Goal: Task Accomplishment & Management: Manage account settings

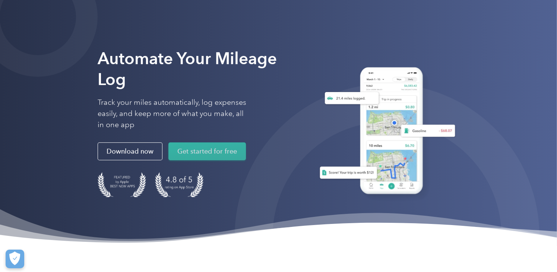
click at [210, 156] on link "Get started for free" at bounding box center [207, 151] width 78 height 18
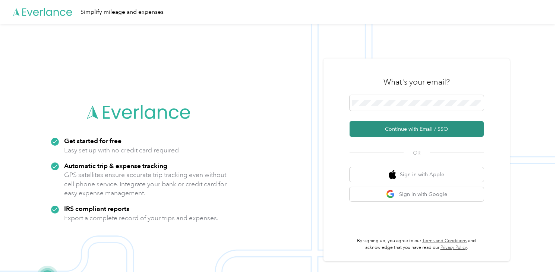
click at [395, 126] on button "Continue with Email / SSO" at bounding box center [417, 129] width 134 height 16
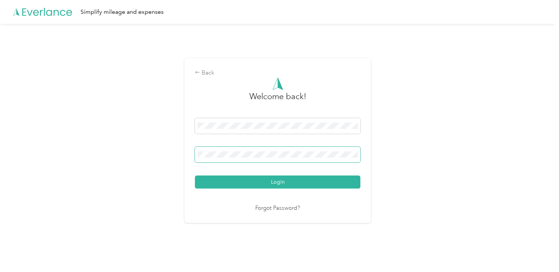
click at [195, 176] on button "Login" at bounding box center [277, 182] width 165 height 13
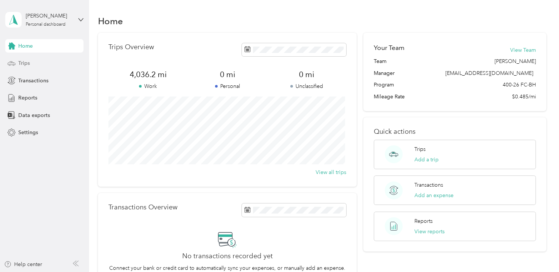
click at [28, 66] on span "Trips" at bounding box center [24, 63] width 12 height 8
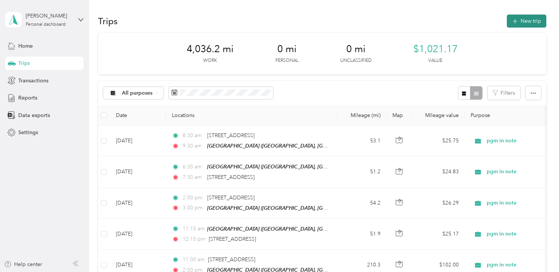
click at [520, 23] on button "New trip" at bounding box center [526, 21] width 39 height 13
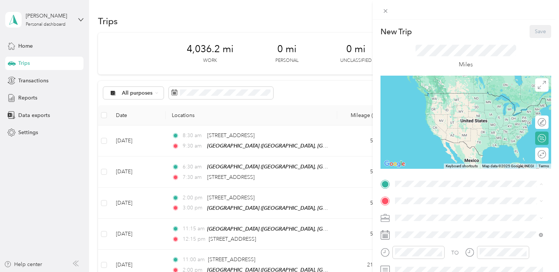
click at [441, 142] on span "East Main Street, 49022, Benton Harbor, Michigan, United States" at bounding box center [451, 149] width 85 height 14
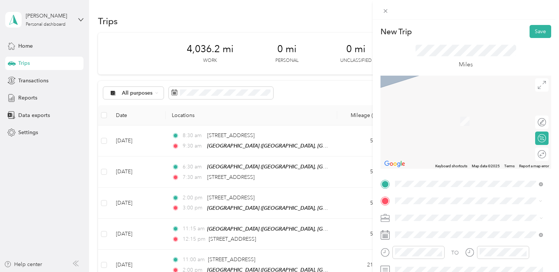
click at [431, 144] on div "35577 44th Avenue Paw Paw, Michigan 49079, United States" at bounding box center [469, 139] width 143 height 10
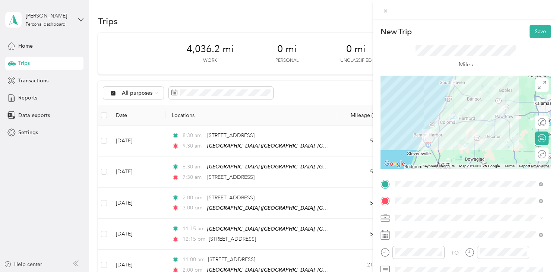
click at [465, 102] on div at bounding box center [465, 122] width 171 height 93
click at [474, 98] on div at bounding box center [465, 122] width 171 height 93
click at [475, 100] on div at bounding box center [465, 122] width 171 height 93
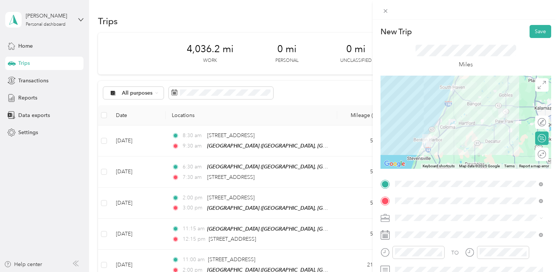
click at [474, 125] on div at bounding box center [465, 122] width 171 height 93
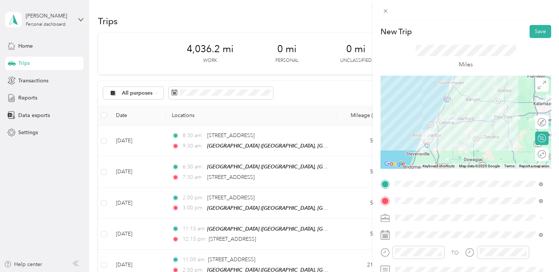
click at [432, 135] on div at bounding box center [465, 122] width 171 height 93
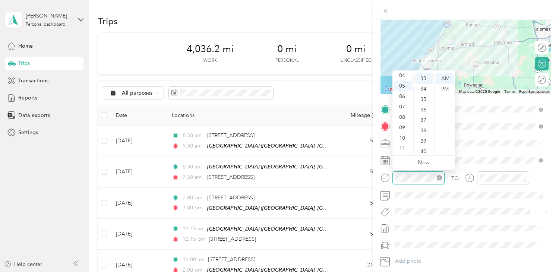
scroll to position [344, 0]
click at [402, 137] on div "10" at bounding box center [403, 138] width 18 height 10
click at [423, 78] on div "00" at bounding box center [424, 78] width 18 height 10
click at [446, 77] on div "AM" at bounding box center [445, 78] width 18 height 10
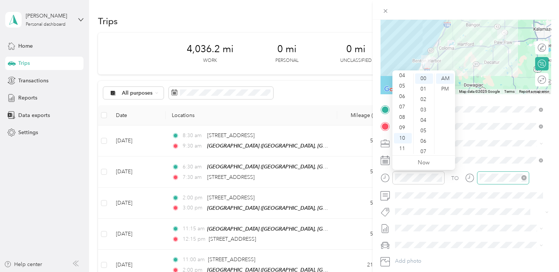
click at [488, 172] on div at bounding box center [503, 177] width 52 height 13
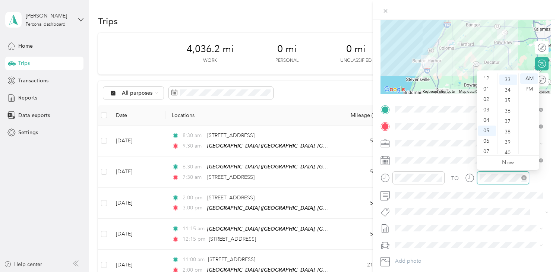
scroll to position [45, 0]
click at [486, 137] on div "10" at bounding box center [487, 138] width 18 height 10
click at [509, 94] on div "45" at bounding box center [508, 92] width 18 height 10
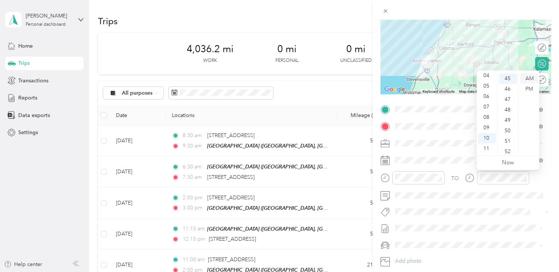
click at [530, 79] on div "AM" at bounding box center [529, 78] width 18 height 10
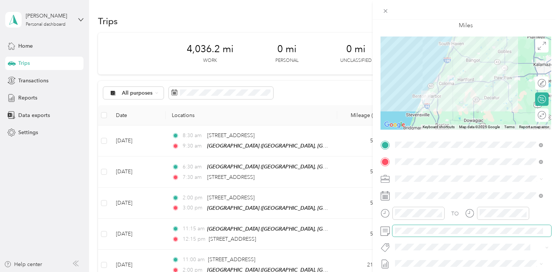
scroll to position [0, 0]
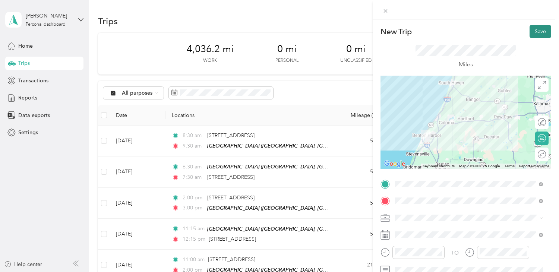
click at [533, 32] on button "Save" at bounding box center [540, 31] width 22 height 13
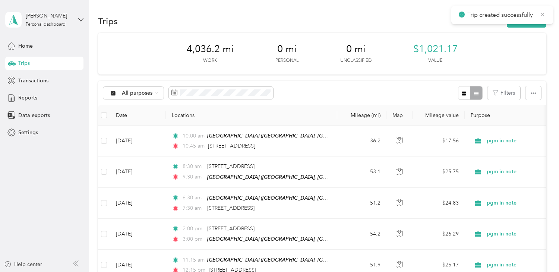
click at [541, 15] on icon at bounding box center [543, 14] width 6 height 7
click at [533, 20] on button "New trip" at bounding box center [526, 21] width 39 height 13
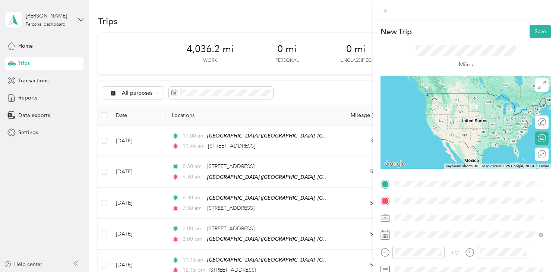
click at [449, 211] on span "35577 44th Avenue Paw Paw, Michigan 49079, United States" at bounding box center [446, 207] width 75 height 7
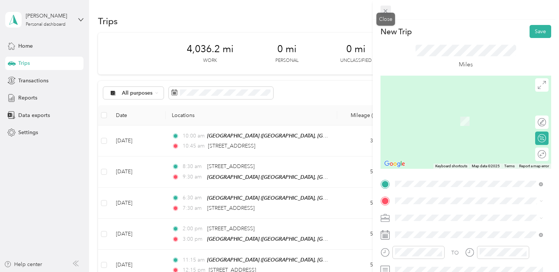
click at [385, 12] on icon at bounding box center [385, 11] width 6 height 6
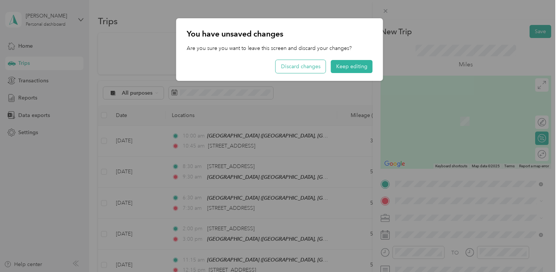
click at [307, 69] on button "Discard changes" at bounding box center [301, 66] width 50 height 13
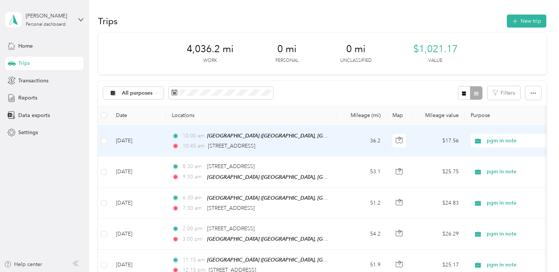
click at [336, 139] on td "10:00 am East Main Street (East Main Street, Benton Harbor, Michigan) 10:45 am …" at bounding box center [251, 141] width 171 height 31
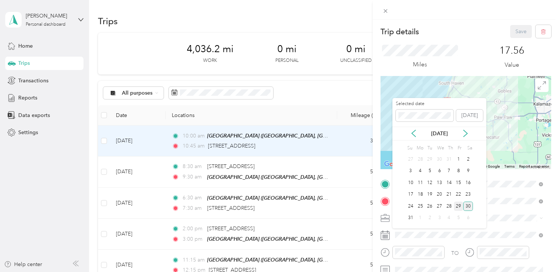
click at [458, 205] on div "29" at bounding box center [459, 206] width 10 height 9
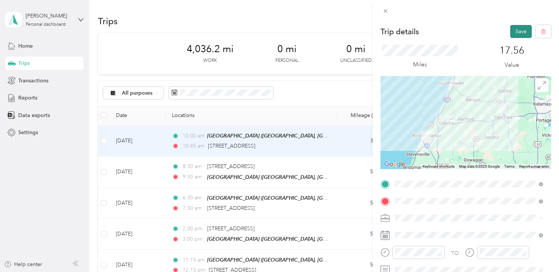
click at [510, 30] on button "Save" at bounding box center [521, 31] width 22 height 13
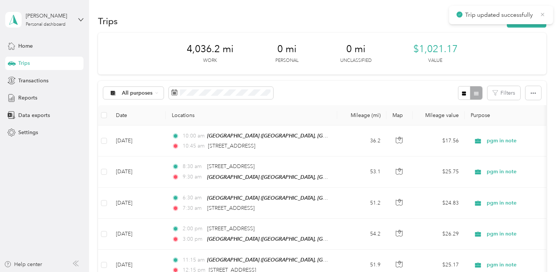
click at [541, 15] on icon at bounding box center [542, 14] width 3 height 3
click at [534, 21] on button "New trip" at bounding box center [526, 21] width 39 height 13
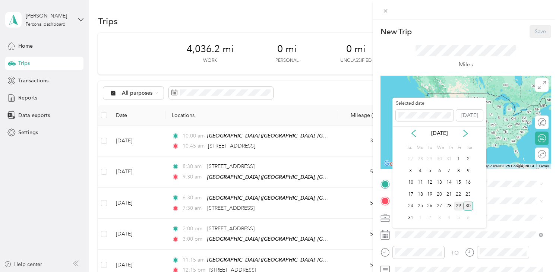
click at [456, 204] on div "29" at bounding box center [459, 206] width 10 height 9
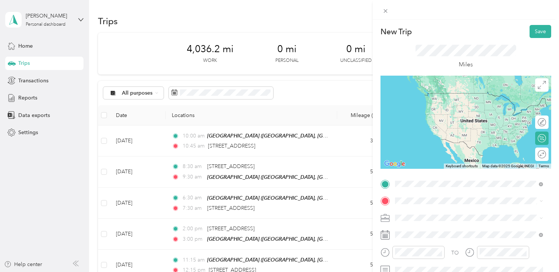
click at [430, 214] on span "35577 44th Avenue Paw Paw, Michigan 49079, United States" at bounding box center [446, 211] width 75 height 7
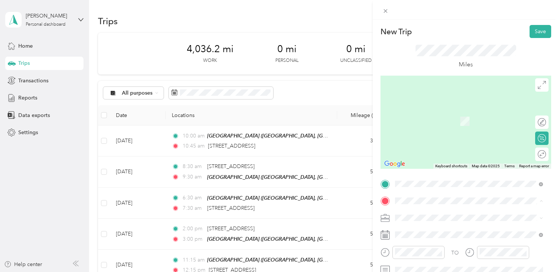
click at [462, 164] on div "TEAM East Main Street East Main Street, 49022, Benton Harbor, Michigan, United …" at bounding box center [474, 160] width 131 height 26
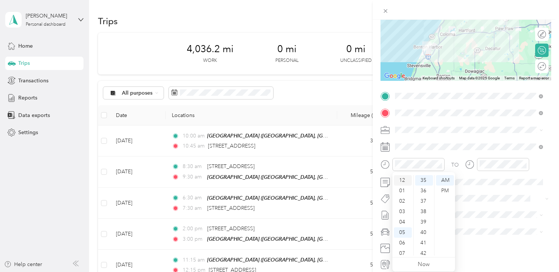
click at [403, 179] on div "12" at bounding box center [403, 180] width 18 height 10
click at [424, 180] on div "00" at bounding box center [424, 180] width 18 height 10
click at [442, 192] on div "PM" at bounding box center [445, 191] width 18 height 10
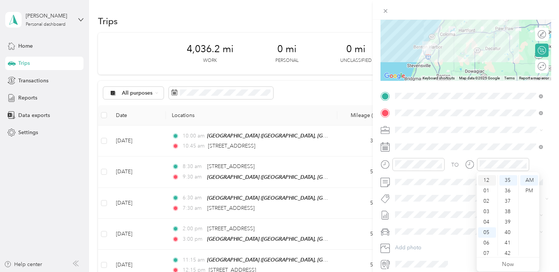
click at [486, 179] on div "12" at bounding box center [487, 180] width 18 height 10
drag, startPoint x: 507, startPoint y: 211, endPoint x: 511, endPoint y: 205, distance: 6.6
click at [507, 210] on div "45" at bounding box center [508, 210] width 18 height 10
click at [528, 190] on div "PM" at bounding box center [529, 191] width 18 height 10
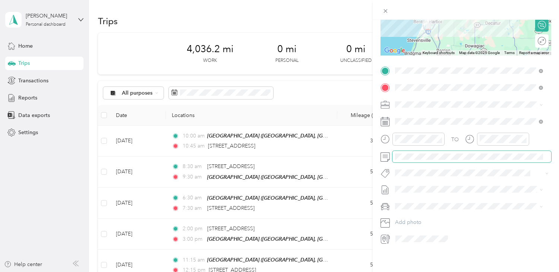
scroll to position [0, 0]
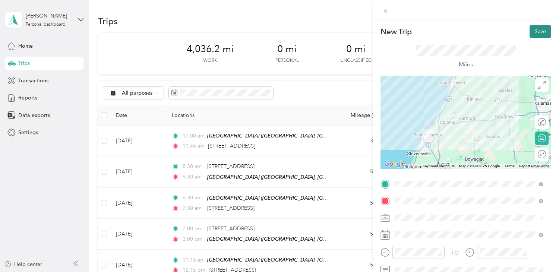
click at [540, 32] on button "Save" at bounding box center [540, 31] width 22 height 13
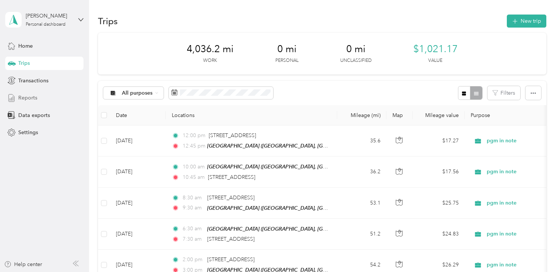
click at [34, 95] on span "Reports" at bounding box center [27, 98] width 19 height 8
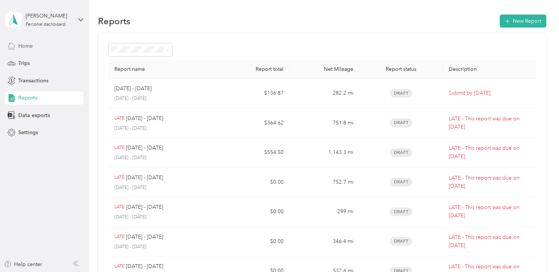
click at [31, 47] on span "Home" at bounding box center [25, 46] width 15 height 8
